Goal: Information Seeking & Learning: Learn about a topic

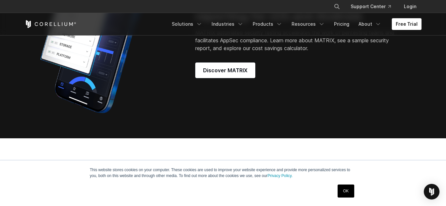
scroll to position [579, 0]
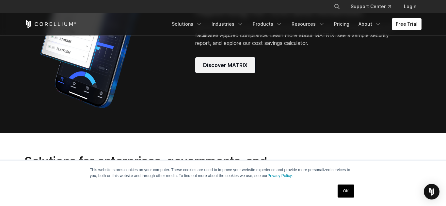
click at [228, 69] on span "Discover MATRIX" at bounding box center [225, 65] width 44 height 8
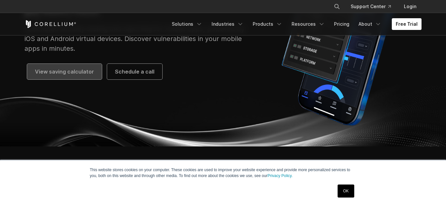
click at [49, 73] on span "View saving calculator" at bounding box center [64, 72] width 59 height 8
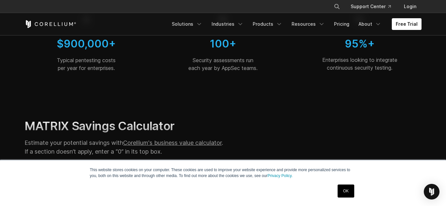
scroll to position [109, 0]
